Goal: Obtain resource: Download file/media

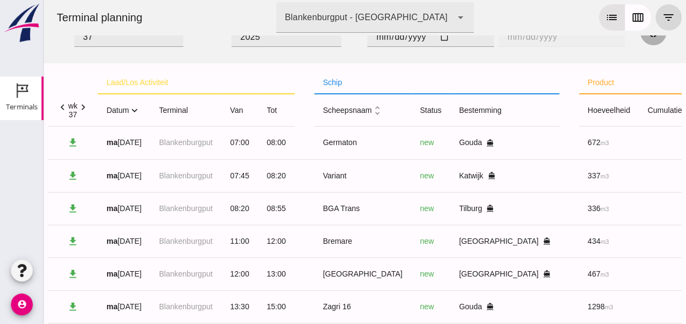
scroll to position [20, 0]
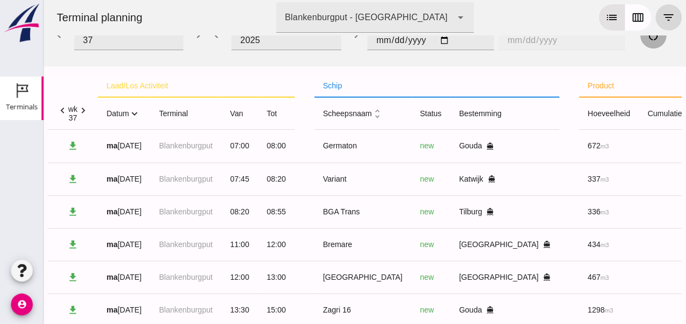
click at [136, 113] on icon "expand_more" at bounding box center [134, 113] width 11 height 11
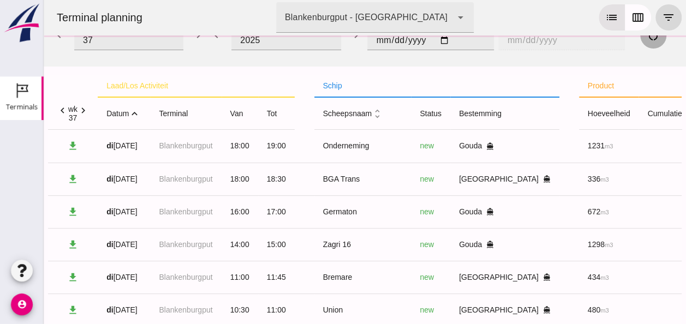
scroll to position [0, 0]
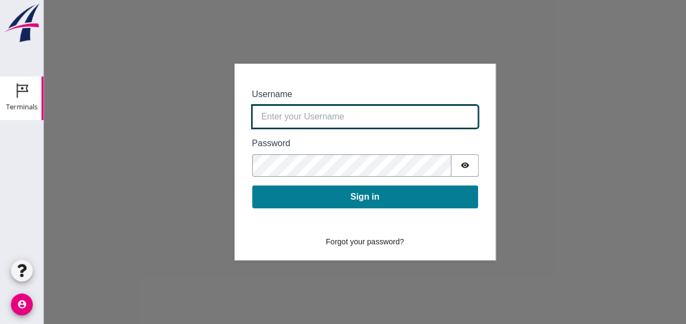
type input "[EMAIL_ADDRESS][DOMAIN_NAME]"
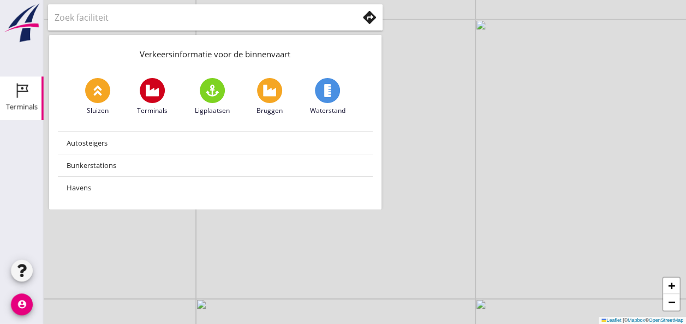
click at [13, 96] on div "Terminals" at bounding box center [22, 90] width 26 height 17
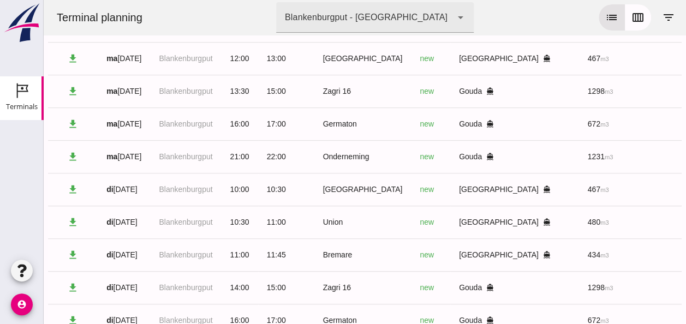
scroll to position [187, 0]
click at [662, 17] on icon "filter_list" at bounding box center [668, 17] width 13 height 13
click at [662, 21] on icon "filter_list" at bounding box center [668, 17] width 13 height 13
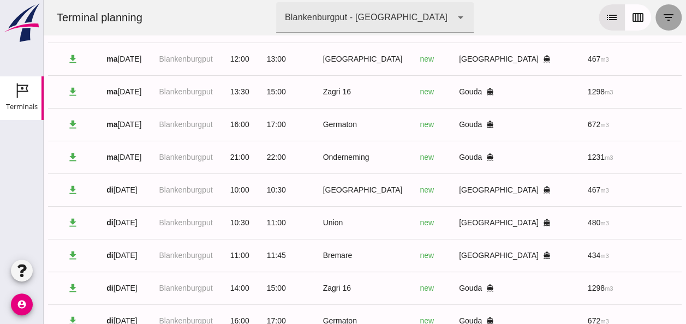
click at [655, 25] on button "filter_list" at bounding box center [668, 17] width 26 height 26
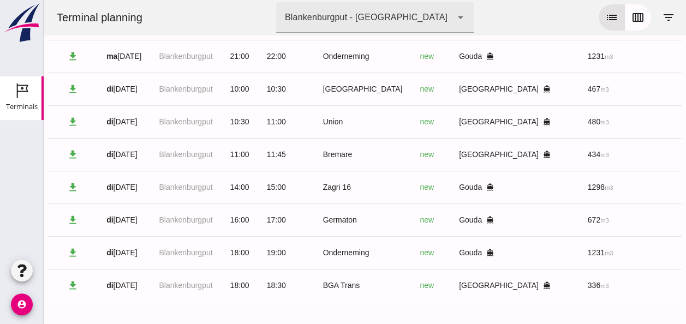
scroll to position [296, 0]
click at [605, 21] on icon "list" at bounding box center [611, 17] width 13 height 13
click at [631, 16] on icon "calendar_view_week" at bounding box center [637, 17] width 13 height 13
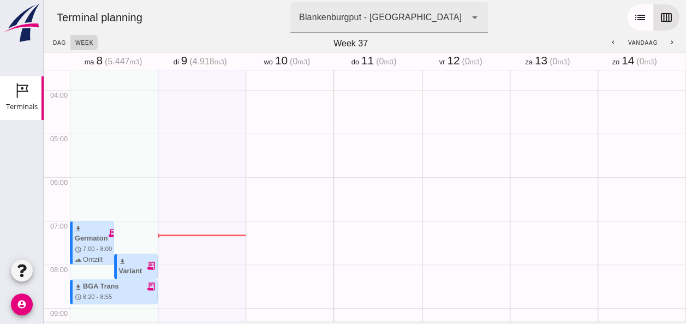
scroll to position [164, 0]
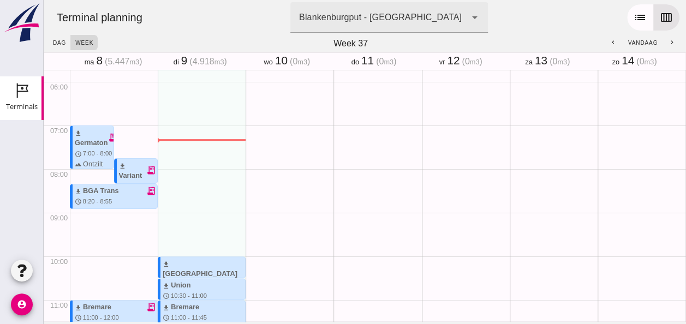
scroll to position [195, 0]
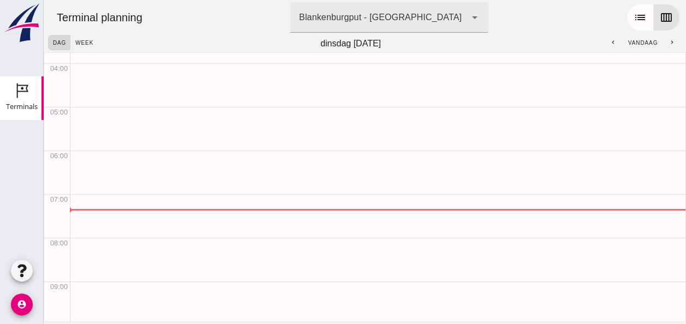
drag, startPoint x: 69, startPoint y: 209, endPoint x: 82, endPoint y: 211, distance: 13.1
drag, startPoint x: 87, startPoint y: 219, endPoint x: 122, endPoint y: 232, distance: 37.5
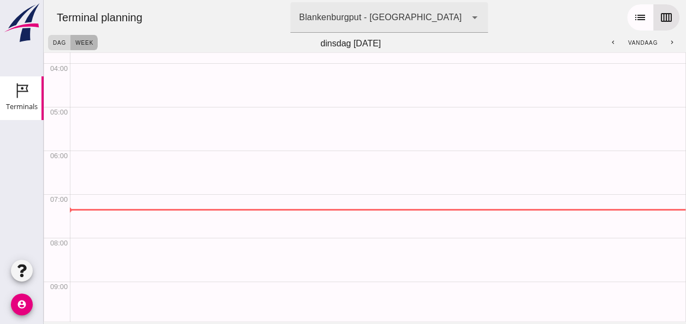
click at [85, 45] on span "week" at bounding box center [84, 43] width 19 height 6
